Goal: Register for event/course

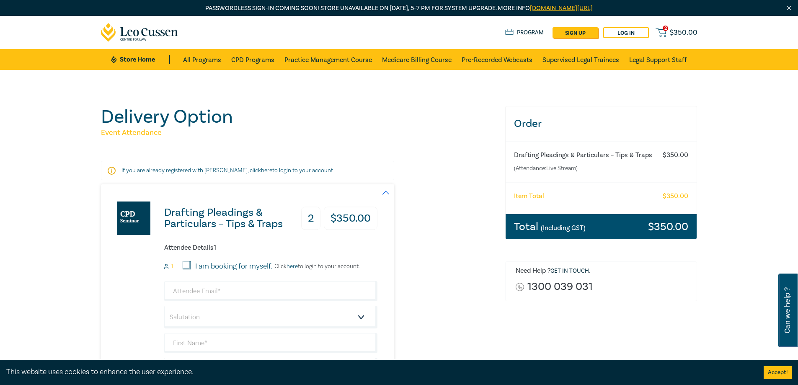
drag, startPoint x: 432, startPoint y: 138, endPoint x: 635, endPoint y: 8, distance: 240.7
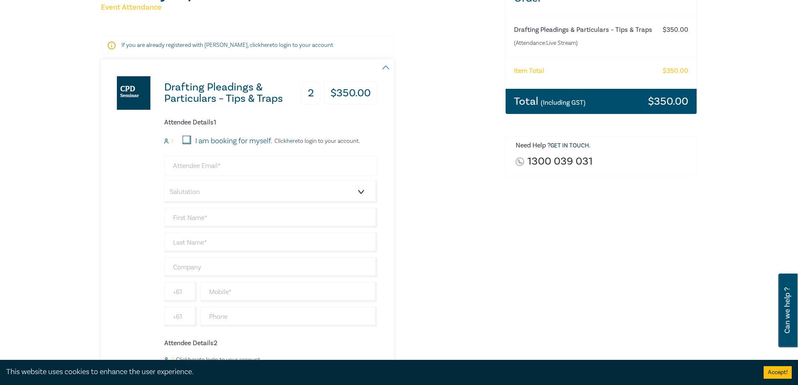
scroll to position [126, 0]
click at [198, 158] on input "email" at bounding box center [270, 165] width 213 height 20
click at [197, 171] on input "email" at bounding box center [270, 165] width 213 height 20
paste input "Absolute Immigration Legal Pty Ltd"
type input "[PERSON_NAME].[PERSON_NAME]@"
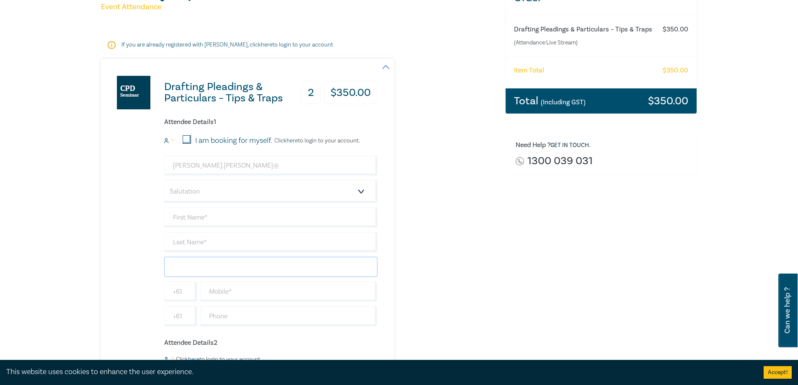
click at [198, 263] on input "text" at bounding box center [270, 267] width 213 height 20
paste input "Absolute Immigration Legal Pty Ltd"
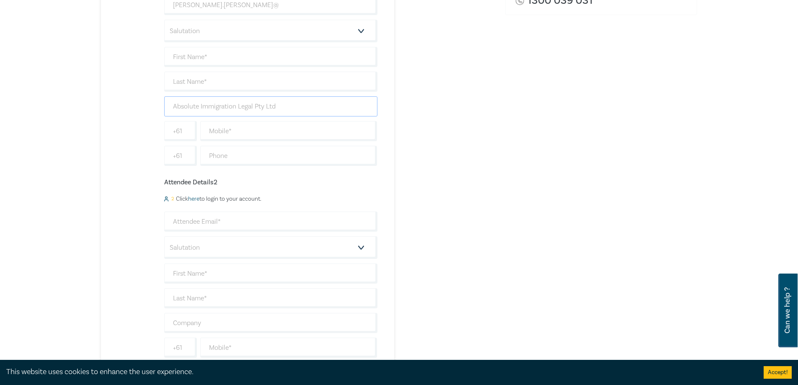
scroll to position [377, 0]
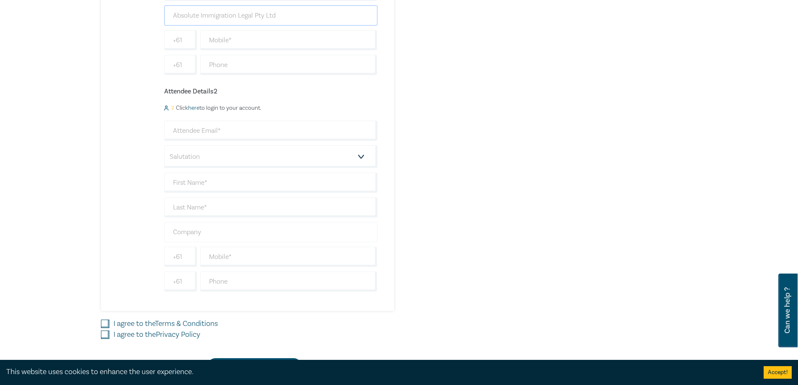
type input "Absolute Immigration Legal Pty Ltd"
click at [196, 241] on input "text" at bounding box center [270, 232] width 213 height 20
paste input "Absolute Immigration Legal Pty Ltd"
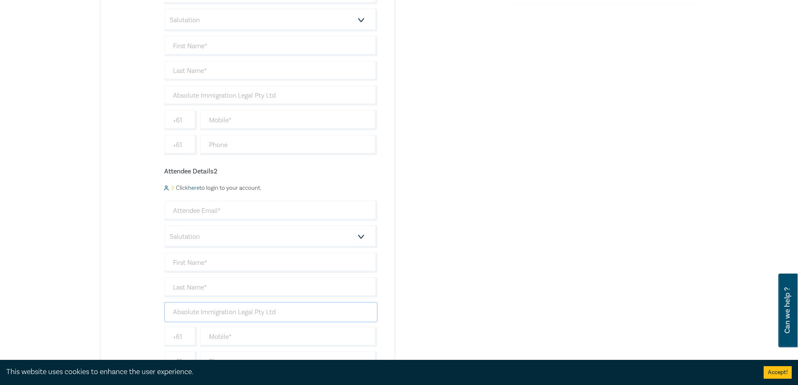
scroll to position [167, 0]
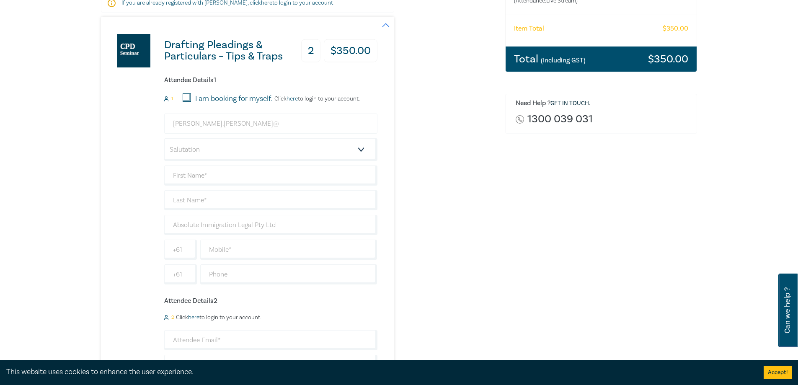
type input "Absolute Immigration Legal Pty Ltd"
click at [233, 119] on input "[PERSON_NAME].[PERSON_NAME]@" at bounding box center [270, 123] width 213 height 20
type input "[PERSON_NAME][EMAIL_ADDRESS][PERSON_NAME][DOMAIN_NAME]"
click at [222, 151] on select "Salutation Mr. Mrs. Ms. Miss Dr. Prof. Other" at bounding box center [270, 149] width 213 height 23
select select "Mrs."
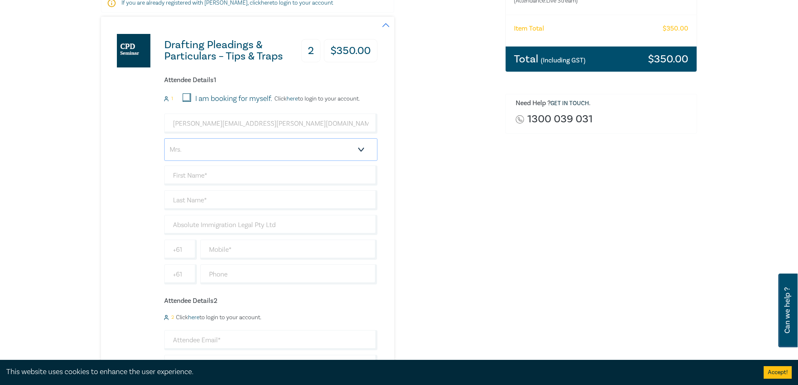
click at [164, 138] on select "Salutation Mr. Mrs. Ms. Miss Dr. Prof. Other" at bounding box center [270, 149] width 213 height 23
click at [183, 176] on input "text" at bounding box center [270, 175] width 213 height 20
type input "[PERSON_NAME]"
click at [233, 255] on input "text" at bounding box center [288, 249] width 177 height 20
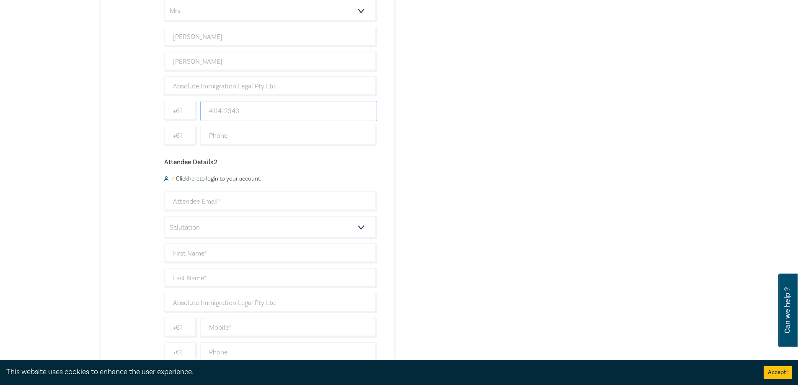
scroll to position [335, 0]
type input "411412343"
click at [224, 183] on div "Salutation Mr. Mrs. Ms. Miss Dr. Prof. Other Absolute Immigration Legal Pty Ltd…" at bounding box center [270, 247] width 213 height 171
click at [224, 176] on input "email" at bounding box center [270, 172] width 213 height 20
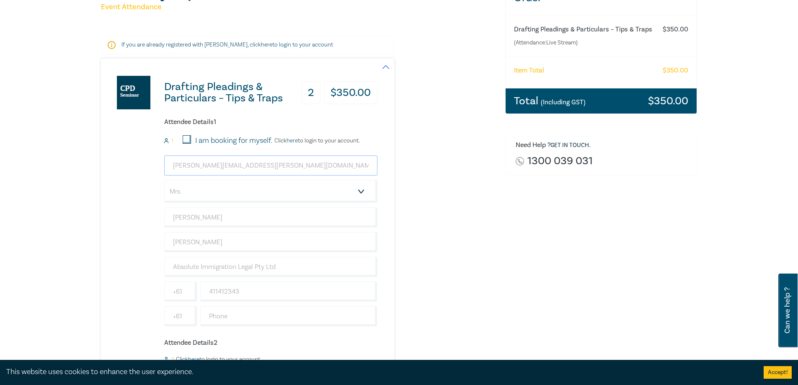
drag, startPoint x: 315, startPoint y: 162, endPoint x: 209, endPoint y: 166, distance: 106.0
click at [209, 166] on input "[PERSON_NAME][EMAIL_ADDRESS][PERSON_NAME][DOMAIN_NAME]" at bounding box center [270, 165] width 213 height 20
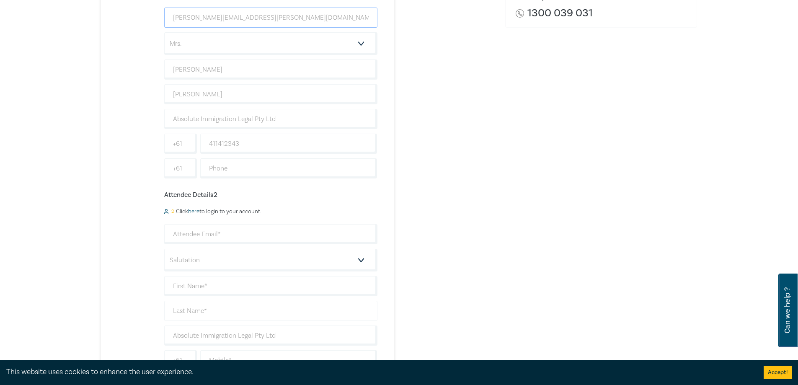
scroll to position [335, 0]
click at [196, 164] on input "email" at bounding box center [270, 172] width 213 height 20
type input "[EMAIL_ADDRESS][DOMAIN_NAME]"
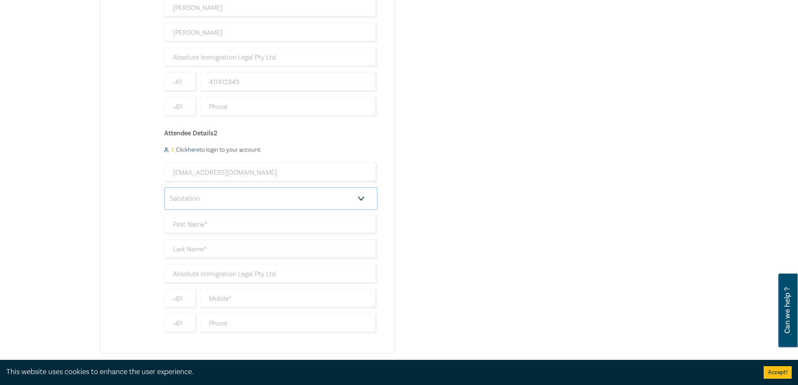
click at [224, 193] on select "Salutation Mr. Mrs. Ms. Miss Dr. Prof. Other" at bounding box center [270, 198] width 213 height 23
select select "Mr."
click at [164, 187] on select "Salutation Mr. Mrs. Ms. Miss Dr. Prof. Other" at bounding box center [270, 198] width 213 height 23
click at [193, 221] on input "text" at bounding box center [270, 224] width 213 height 20
type input "Arjun"
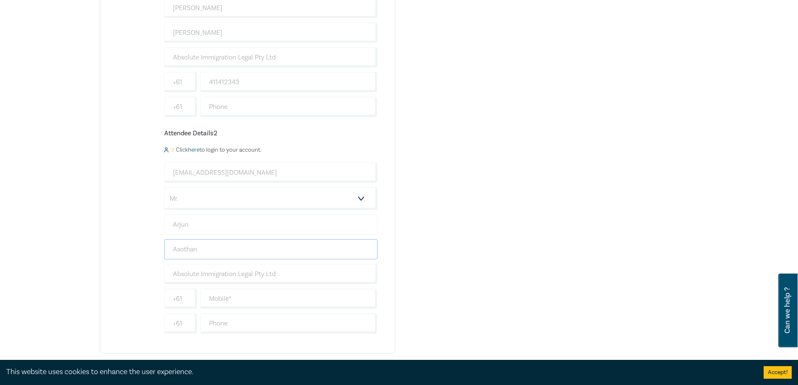
type input "Asothan"
click at [227, 301] on input "text" at bounding box center [288, 298] width 177 height 20
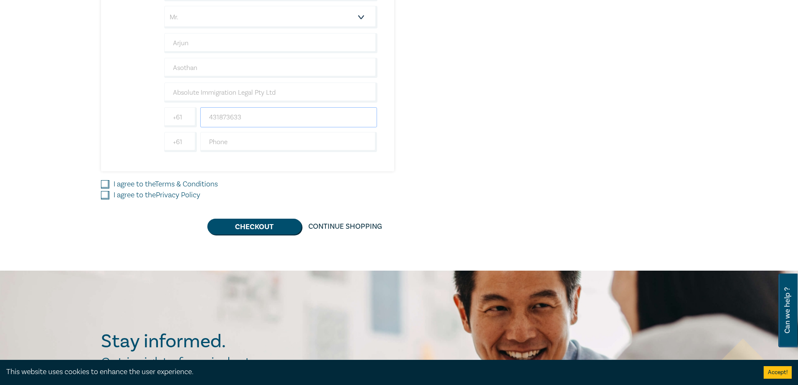
scroll to position [544, 0]
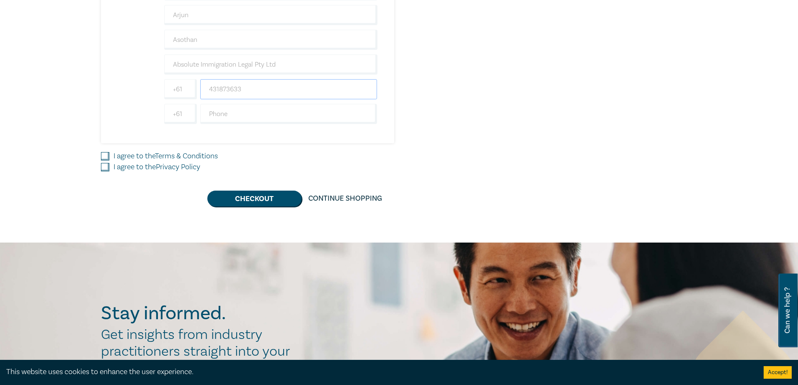
type input "431873633"
click at [111, 152] on div "I agree to the Terms & Conditions" at bounding box center [298, 156] width 394 height 11
click at [104, 160] on input "I agree to the Terms & Conditions" at bounding box center [105, 156] width 8 height 8
checkbox input "true"
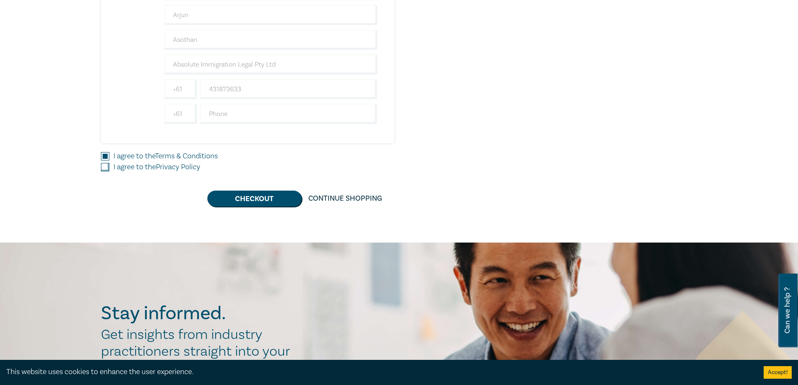
click at [104, 165] on input "I agree to the Privacy Policy" at bounding box center [105, 167] width 8 height 8
checkbox input "true"
click at [250, 193] on button "Checkout" at bounding box center [254, 198] width 94 height 16
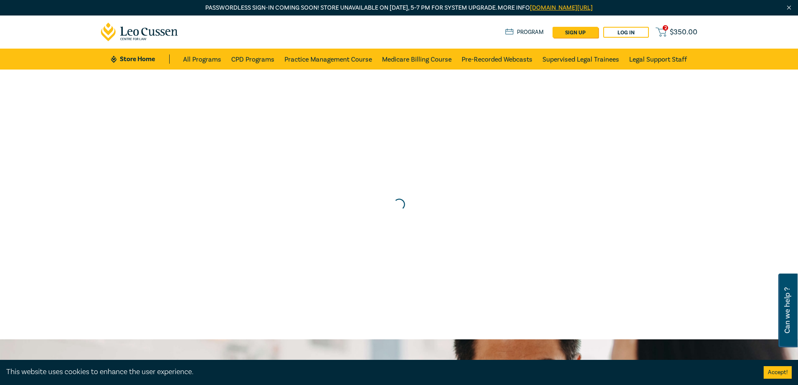
scroll to position [0, 0]
